Goal: Information Seeking & Learning: Learn about a topic

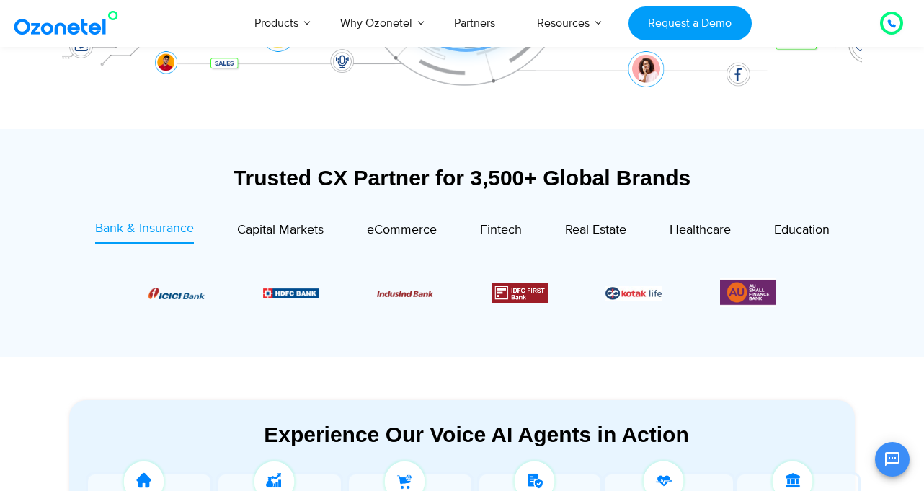
scroll to position [451, 0]
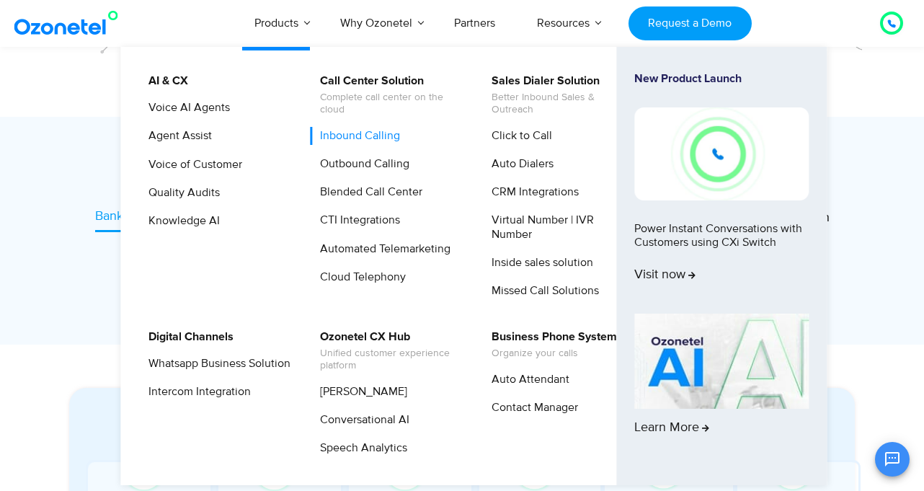
click at [352, 139] on link "Inbound Calling" at bounding box center [356, 136] width 91 height 18
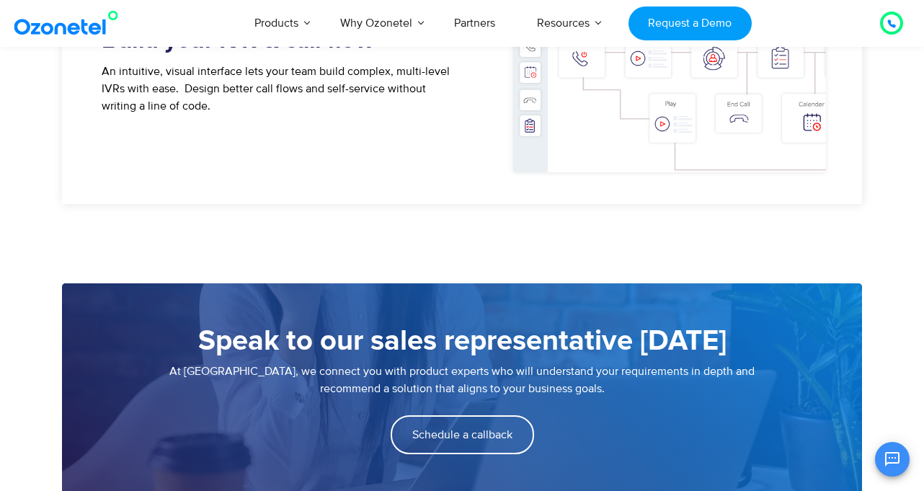
scroll to position [985, 0]
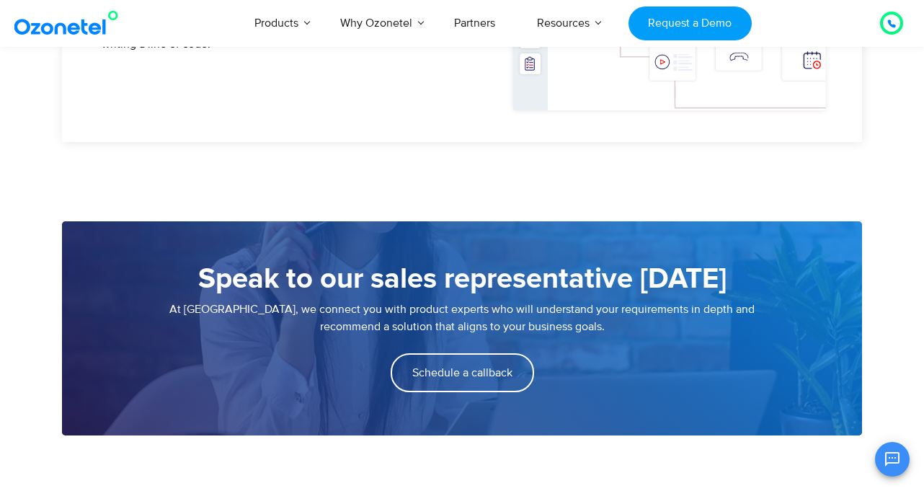
click at [49, 294] on section "Speak to our sales representative [DATE] At [GEOGRAPHIC_DATA], we connect you w…" at bounding box center [462, 288] width 924 height 293
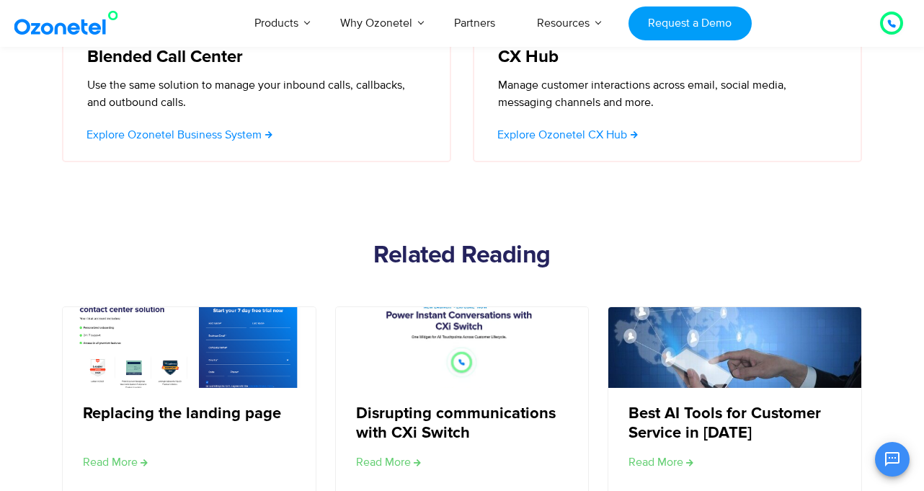
scroll to position [4158, 0]
